Goal: Information Seeking & Learning: Learn about a topic

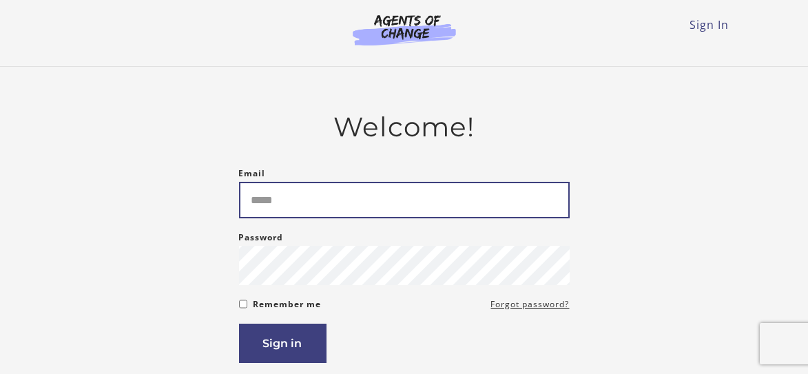
click at [273, 211] on input "Email" at bounding box center [404, 200] width 331 height 37
type input "**********"
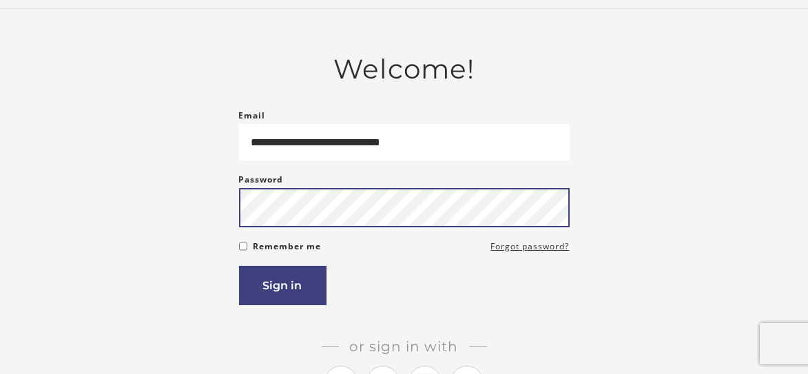
scroll to position [59, 0]
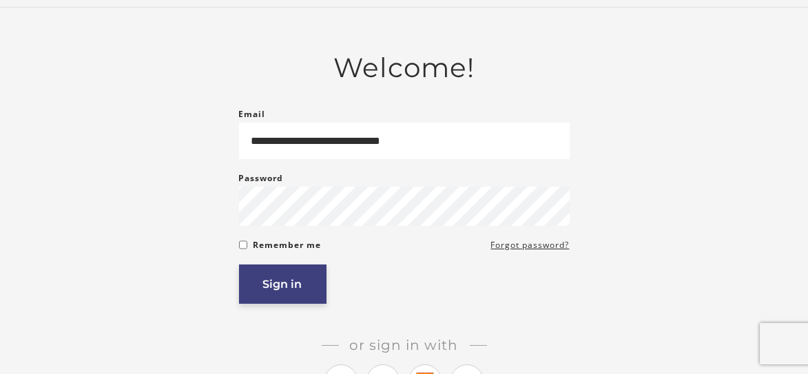
click at [306, 289] on button "Sign in" at bounding box center [283, 284] width 88 height 39
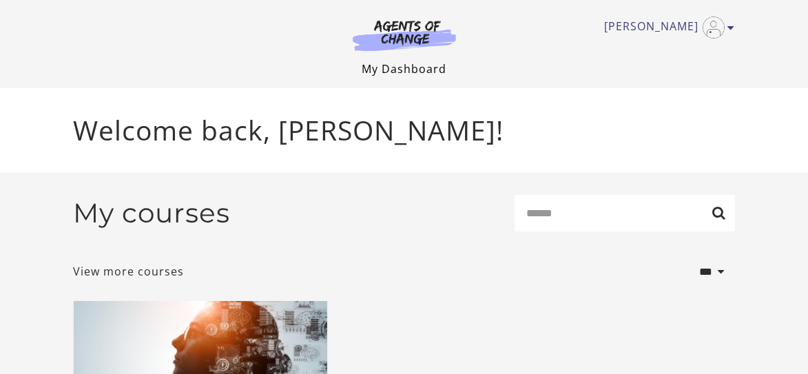
click at [400, 70] on link "My Dashboard" at bounding box center [404, 68] width 85 height 15
click at [126, 272] on link "View more courses" at bounding box center [129, 271] width 111 height 17
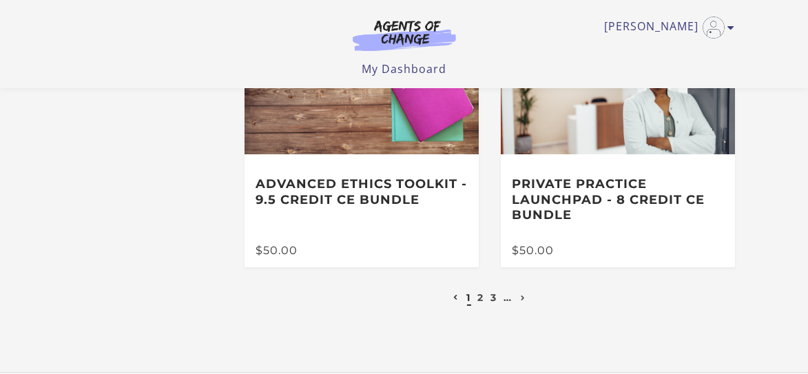
scroll to position [684, 0]
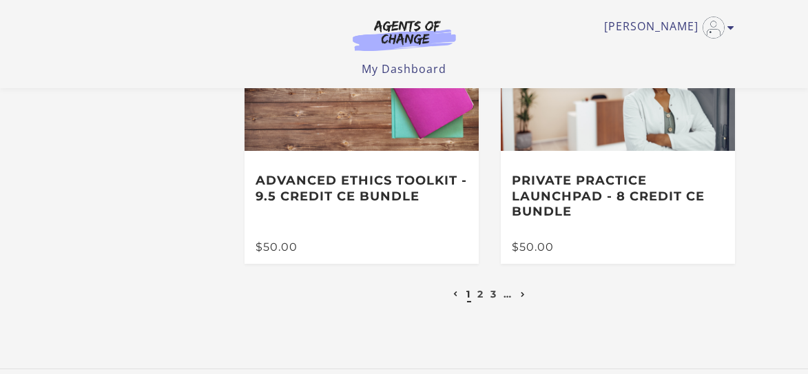
click at [521, 297] on icon "Next page" at bounding box center [523, 295] width 5 height 6
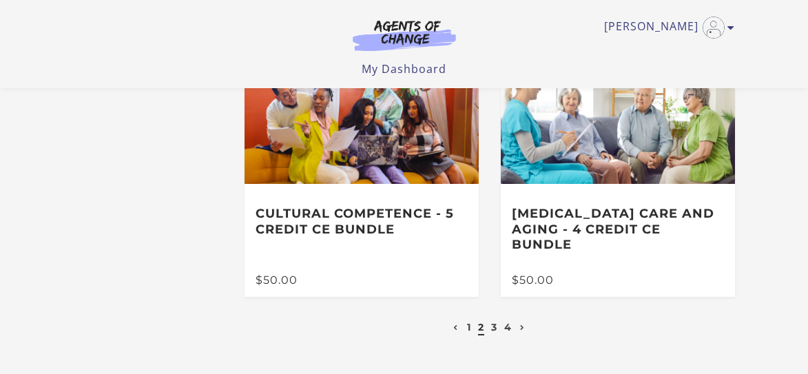
scroll to position [624, 0]
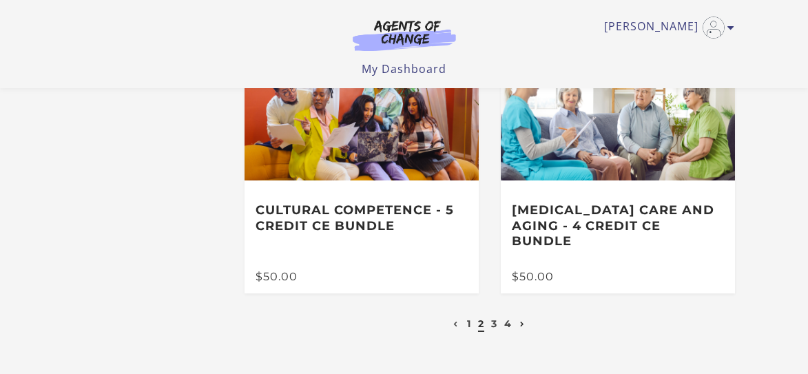
click at [524, 322] on icon "Next page" at bounding box center [523, 325] width 5 height 6
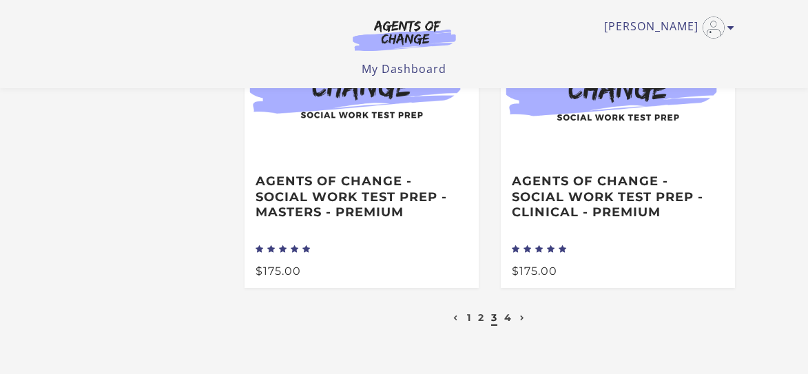
scroll to position [697, 0]
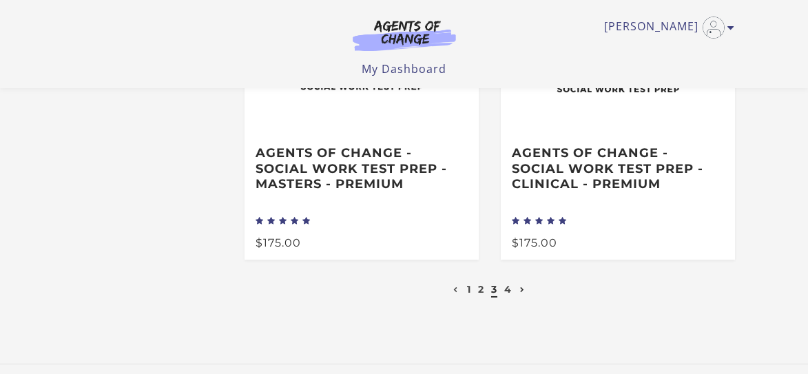
click at [521, 293] on icon "Next page" at bounding box center [523, 290] width 5 height 6
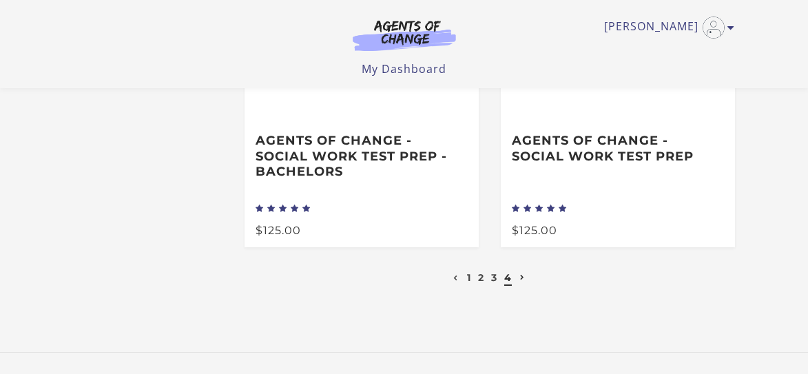
scroll to position [181, 0]
click at [521, 282] on icon at bounding box center [523, 279] width 5 height 6
click at [523, 282] on icon at bounding box center [523, 279] width 5 height 6
click at [493, 283] on link "3" at bounding box center [494, 279] width 6 height 12
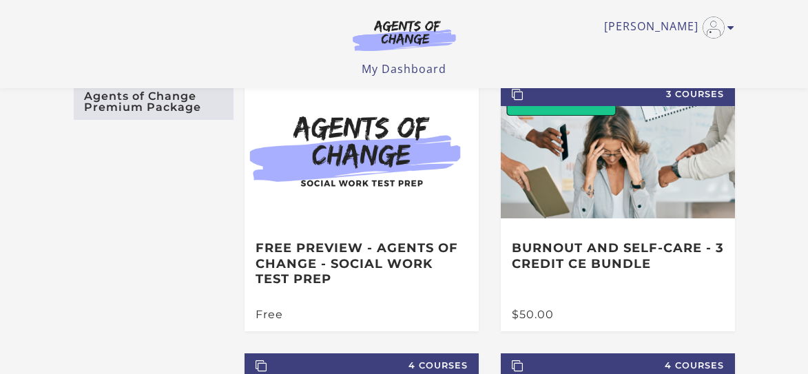
scroll to position [78, 0]
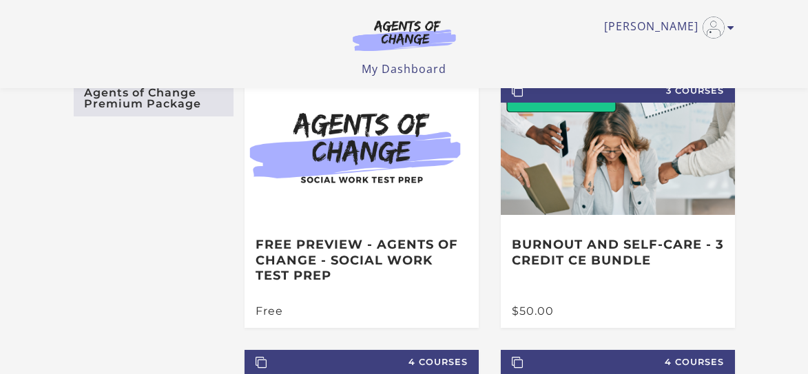
click at [398, 19] on img at bounding box center [404, 35] width 132 height 32
click at [399, 29] on img at bounding box center [404, 35] width 132 height 32
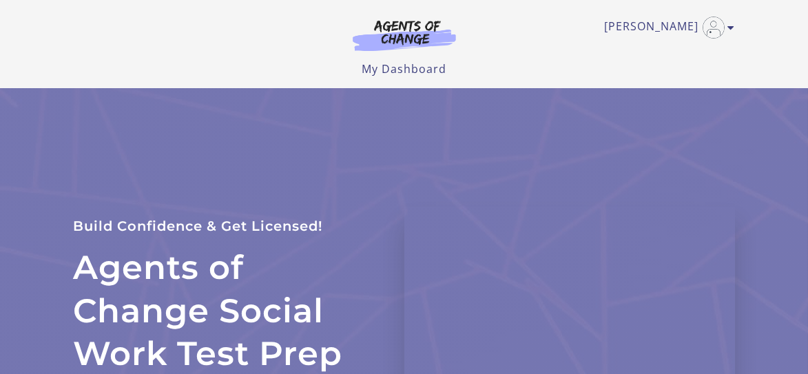
drag, startPoint x: 813, startPoint y: 20, endPoint x: 800, endPoint y: -14, distance: 36.9
click at [800, 0] on html "Skip to main content [PERSON_NAME] My Account Support Sign Out Toggle menu Menu…" at bounding box center [404, 187] width 808 height 374
click at [644, 110] on div "Agents of Change Social Work Test Prep Build Confidence & Get Licensed! Enroll …" at bounding box center [405, 303] width 684 height 431
click at [624, 66] on ul "My Dashboard My Account Support Sign Out" at bounding box center [405, 69] width 662 height 17
click at [729, 28] on icon "Toggle menu" at bounding box center [732, 27] width 7 height 11
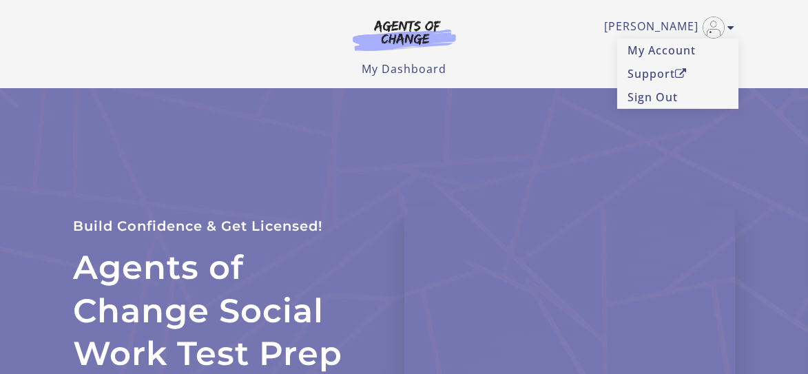
click at [717, 137] on div "Agents of Change Social Work Test Prep Build Confidence & Get Licensed! Enroll …" at bounding box center [405, 303] width 684 height 431
click at [500, 57] on div "[PERSON_NAME] My Account Support Sign Out Toggle menu Menu My Dashboard My Acco…" at bounding box center [405, 38] width 662 height 77
